Goal: Find specific fact: Find specific fact

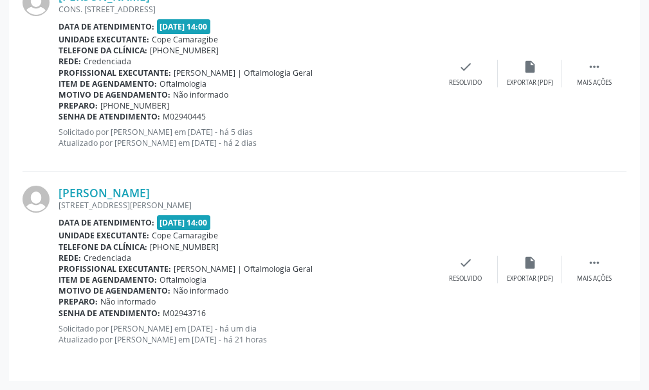
scroll to position [1381, 0]
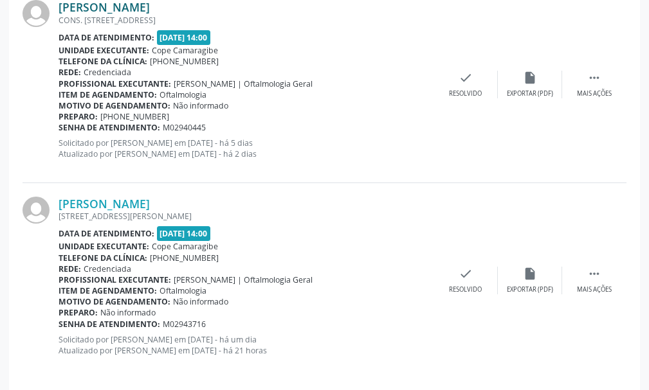
click at [146, 10] on link "[PERSON_NAME]" at bounding box center [104, 7] width 91 height 14
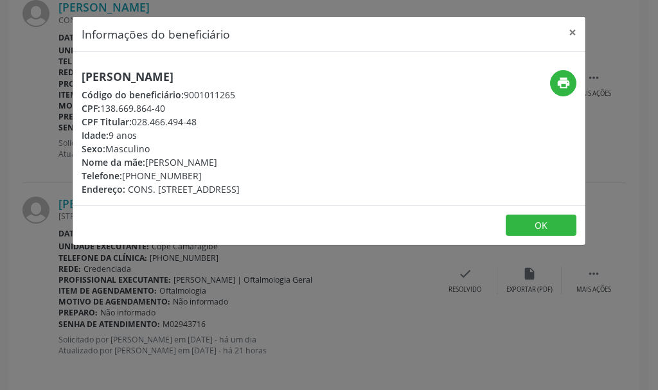
click at [166, 78] on h5 "[PERSON_NAME]" at bounding box center [161, 77] width 158 height 14
copy div "[PERSON_NAME]"
drag, startPoint x: 104, startPoint y: 105, endPoint x: 169, endPoint y: 105, distance: 64.9
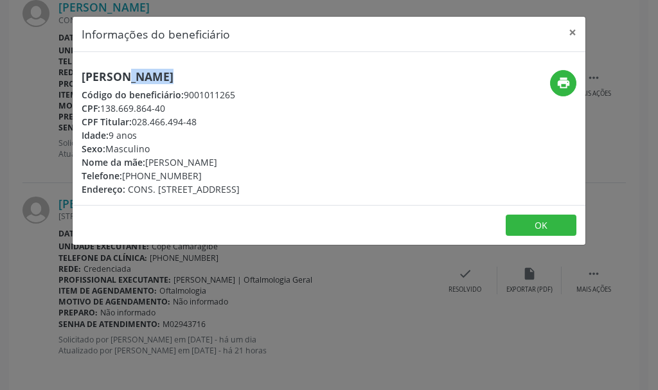
click at [169, 105] on div "CPF: 138.669.864-40" at bounding box center [161, 109] width 158 height 14
copy div "138.669.864-40"
drag, startPoint x: 546, startPoint y: 224, endPoint x: 212, endPoint y: 237, distance: 334.0
click at [544, 224] on button "OK" at bounding box center [541, 226] width 71 height 22
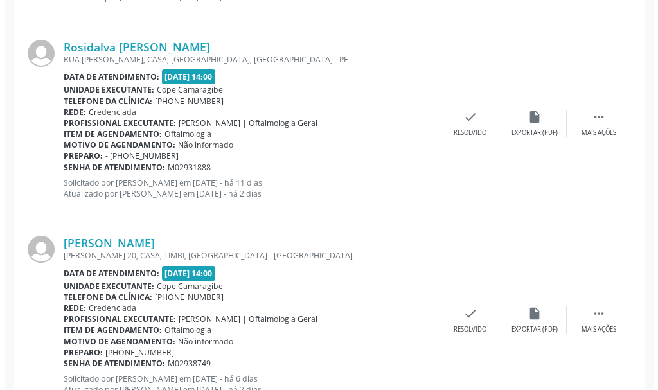
scroll to position [492, 0]
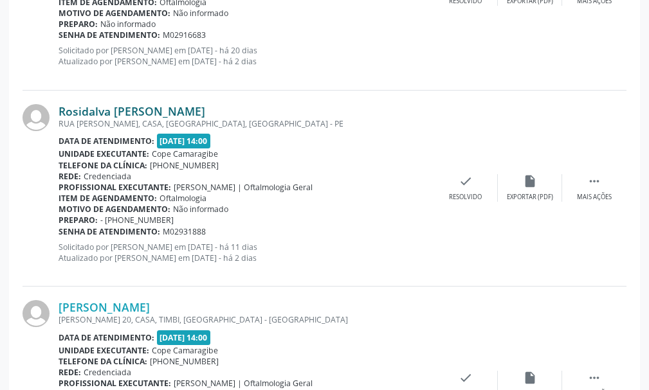
click at [158, 112] on link "Rosidalva [PERSON_NAME]" at bounding box center [132, 111] width 147 height 14
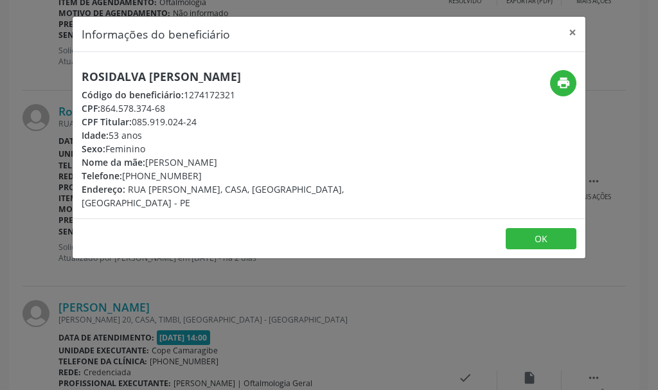
click at [152, 109] on div "CPF: 864.578.374-68" at bounding box center [244, 109] width 324 height 14
copy div "CPF: 864.578.374-68"
click at [152, 109] on div "CPF: 864.578.374-68" at bounding box center [244, 109] width 324 height 14
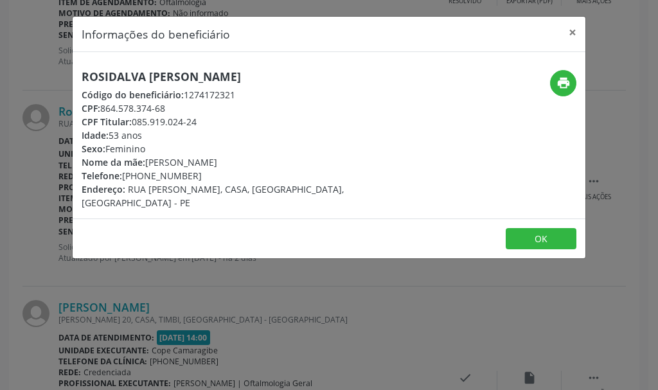
click at [99, 116] on span "CPF Titular:" at bounding box center [107, 122] width 50 height 12
drag, startPoint x: 104, startPoint y: 105, endPoint x: 165, endPoint y: 107, distance: 60.5
click at [165, 107] on div "CPF: 864.578.374-68" at bounding box center [244, 109] width 324 height 14
copy div "864.578.374-68"
